Goal: Find specific page/section: Find specific page/section

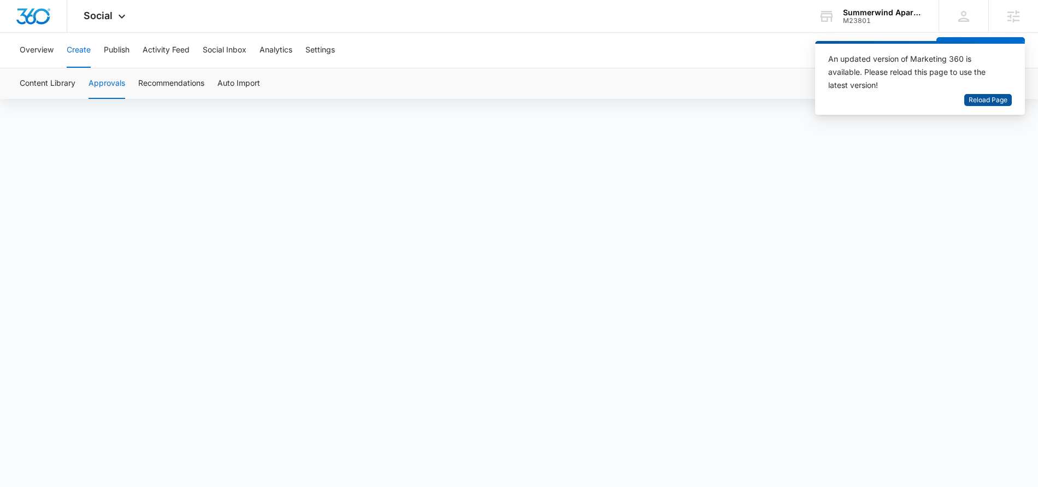
click at [985, 102] on span "Reload Page" at bounding box center [987, 100] width 39 height 10
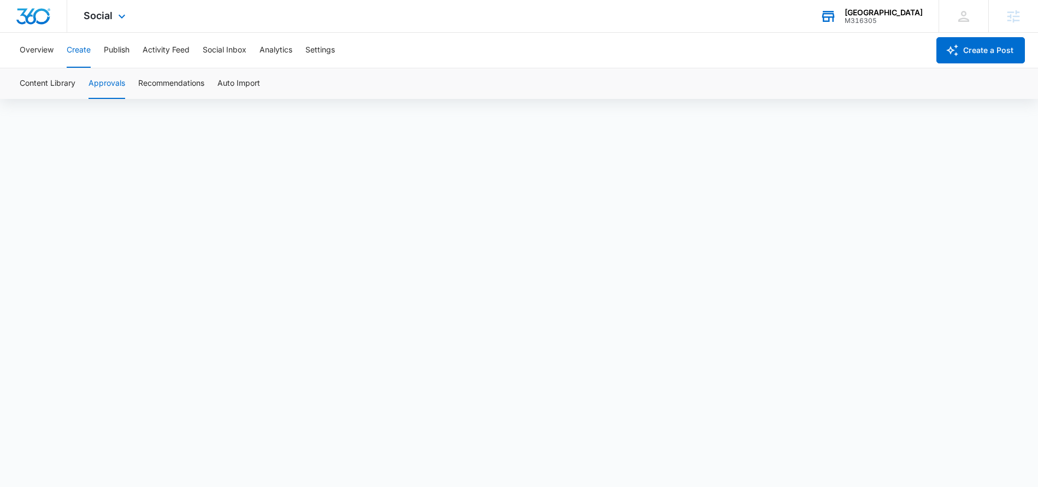
click at [899, 25] on div "[GEOGRAPHIC_DATA] M316305 Your Accounts View All" at bounding box center [870, 16] width 135 height 32
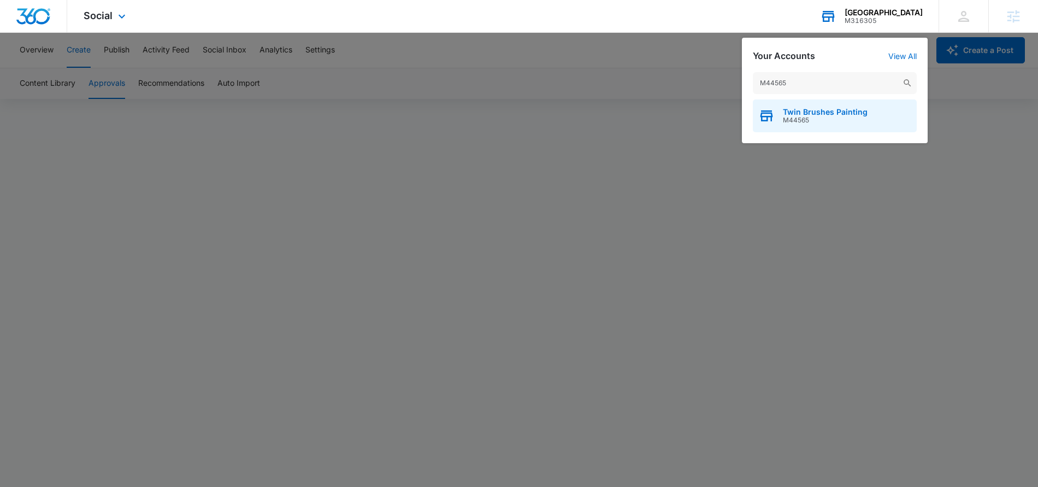
type input "M44565"
click at [843, 127] on div "Twin Brushes Painting M44565" at bounding box center [835, 115] width 164 height 33
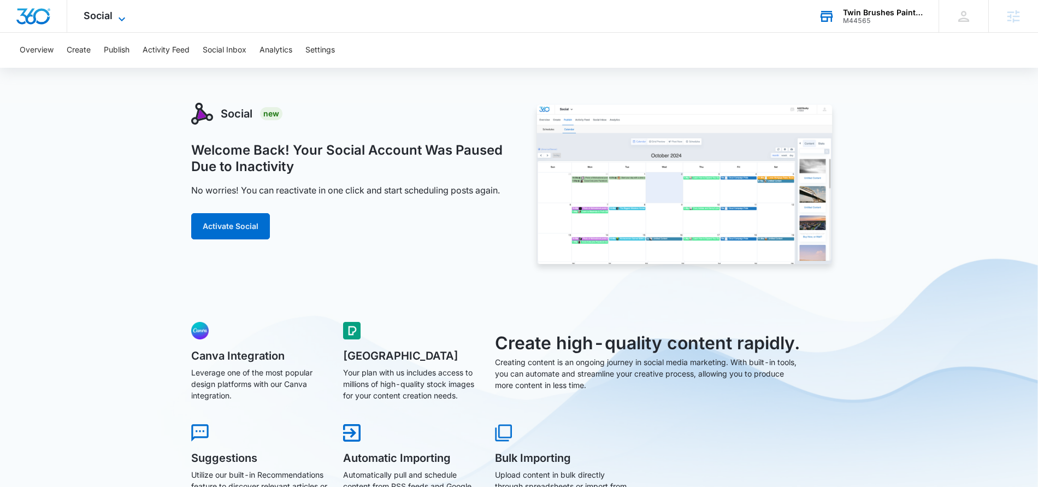
click at [122, 17] on icon at bounding box center [121, 19] width 13 height 13
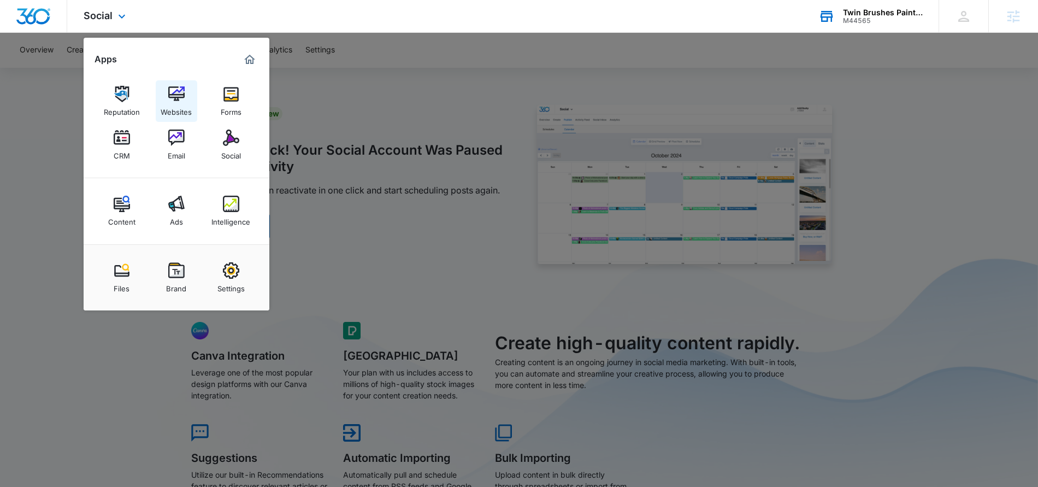
click at [176, 96] on img at bounding box center [176, 94] width 16 height 16
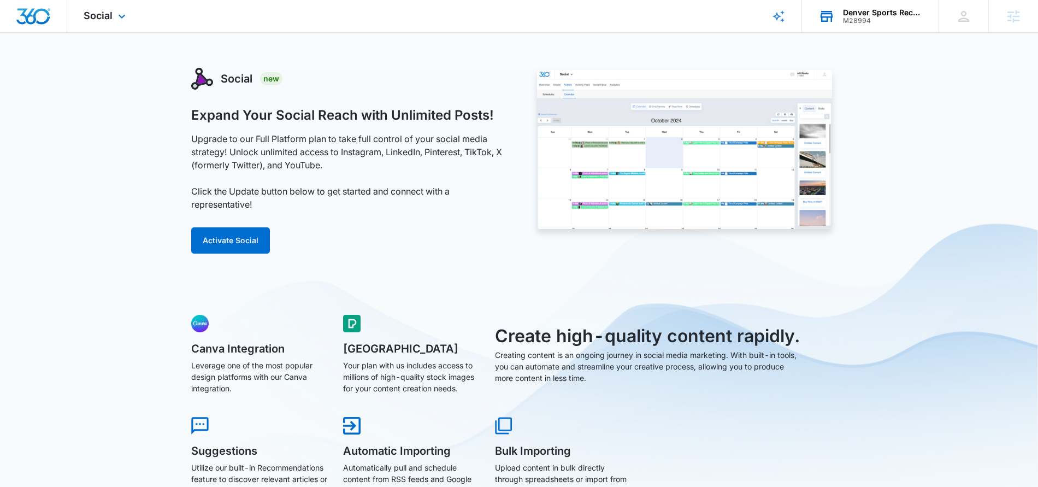
click at [898, 21] on div "M28994" at bounding box center [883, 21] width 80 height 8
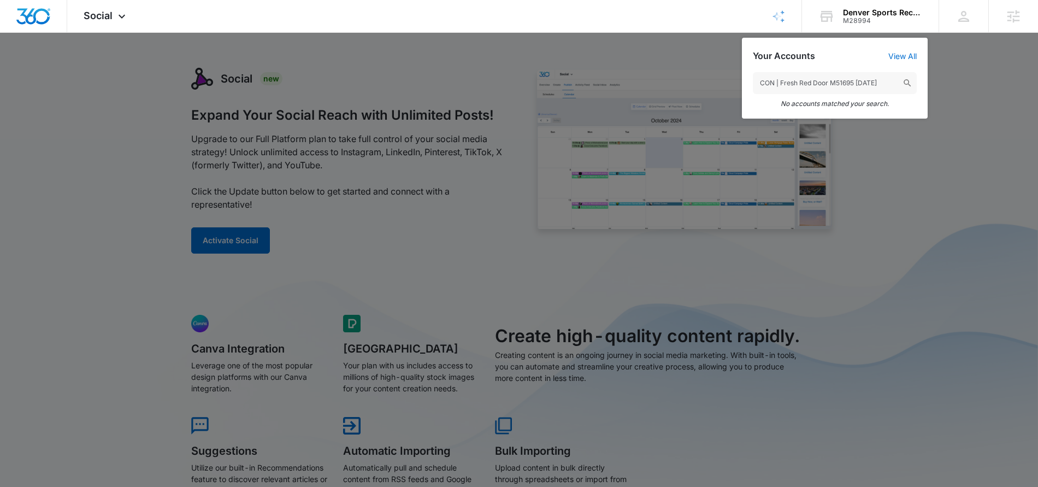
drag, startPoint x: 829, startPoint y: 84, endPoint x: 707, endPoint y: 81, distance: 121.8
click at [707, 33] on nav "Social Apps Reputation Websites Forms CRM Email Social Shop Content Ads Intelli…" at bounding box center [519, 16] width 1038 height 33
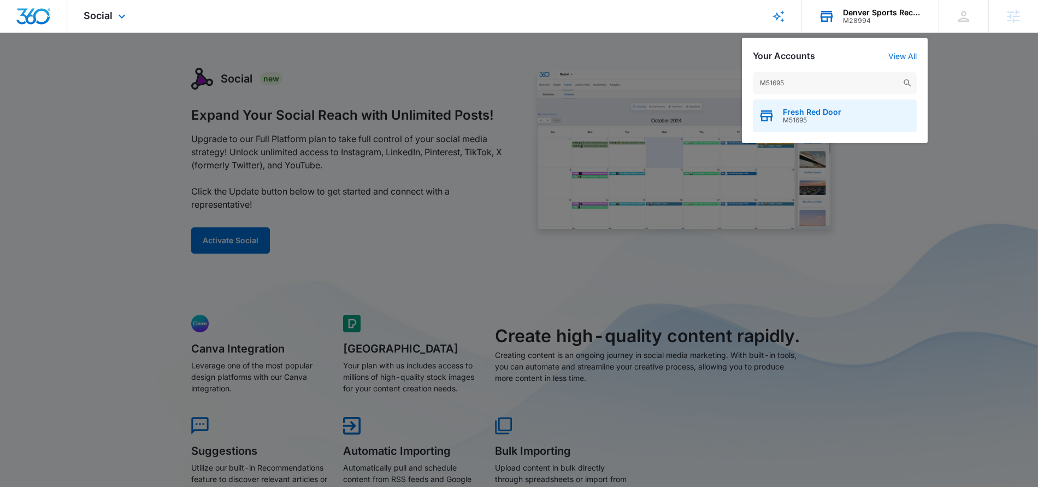
type input "M51695"
click at [841, 120] on div "Fresh Red Door M51695" at bounding box center [835, 115] width 164 height 33
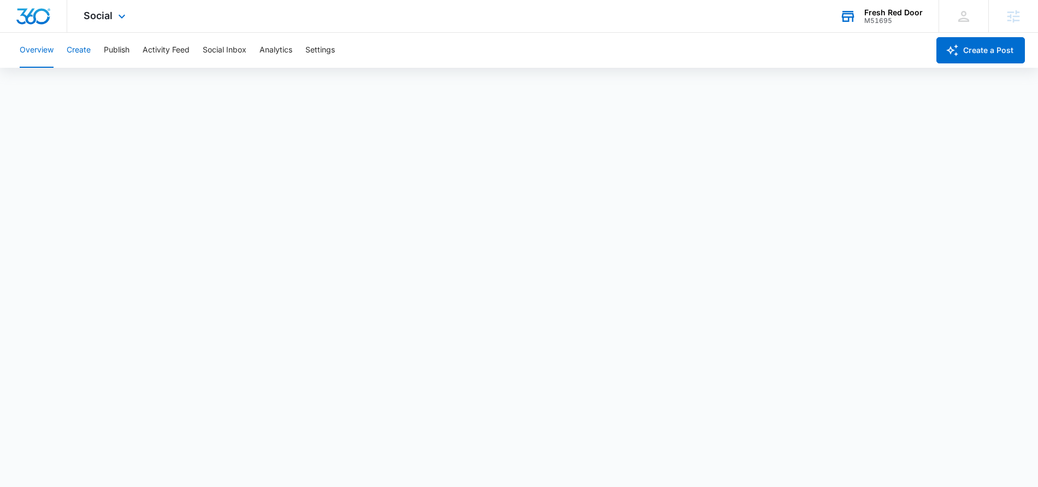
click at [76, 52] on button "Create" at bounding box center [79, 50] width 24 height 35
